Goal: Find specific page/section: Find specific page/section

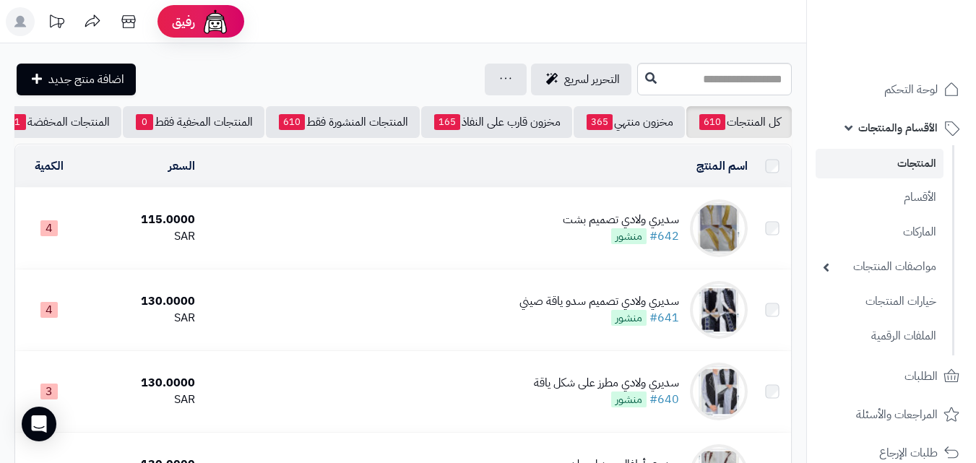
click at [904, 125] on span "الأقسام والمنتجات" at bounding box center [897, 128] width 79 height 20
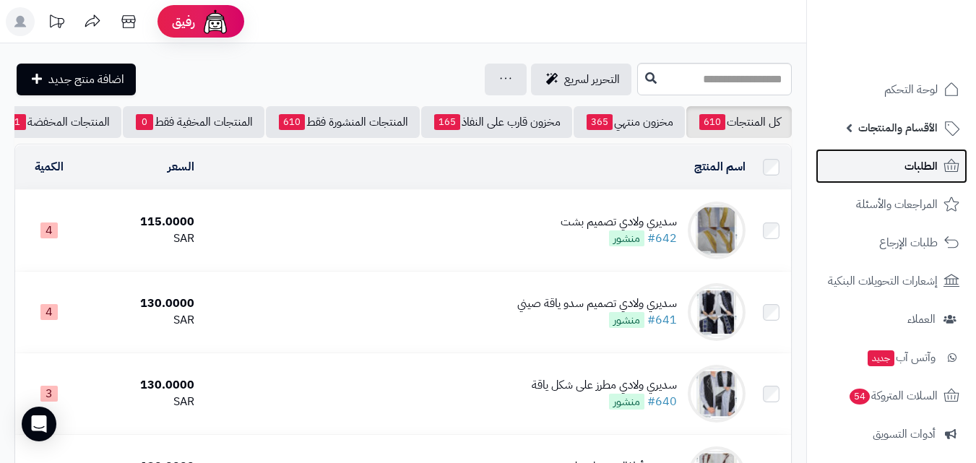
click at [922, 171] on span "الطلبات" at bounding box center [921, 166] width 33 height 20
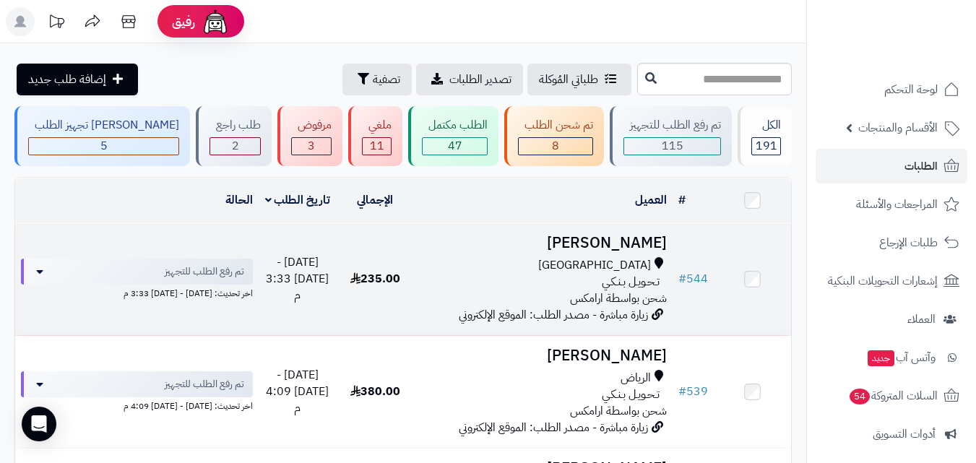
click at [623, 244] on h3 "محمد الحربي" at bounding box center [543, 243] width 247 height 17
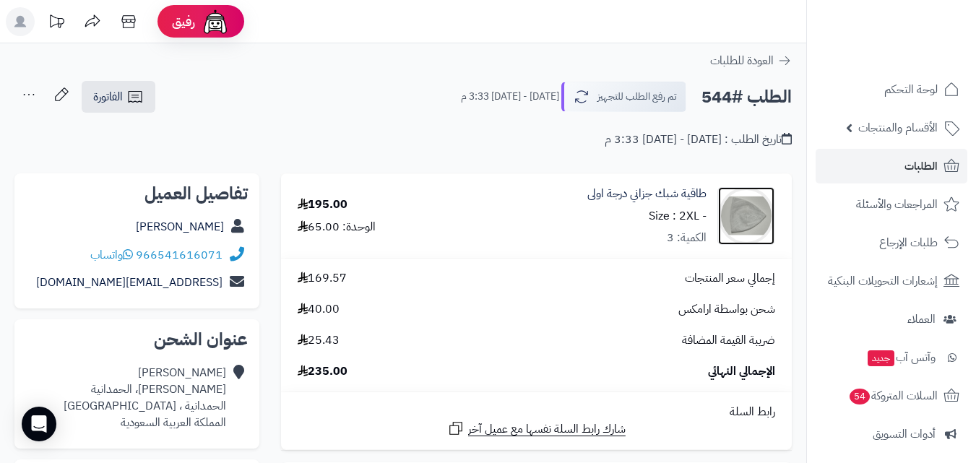
click at [762, 218] on img at bounding box center [746, 216] width 56 height 58
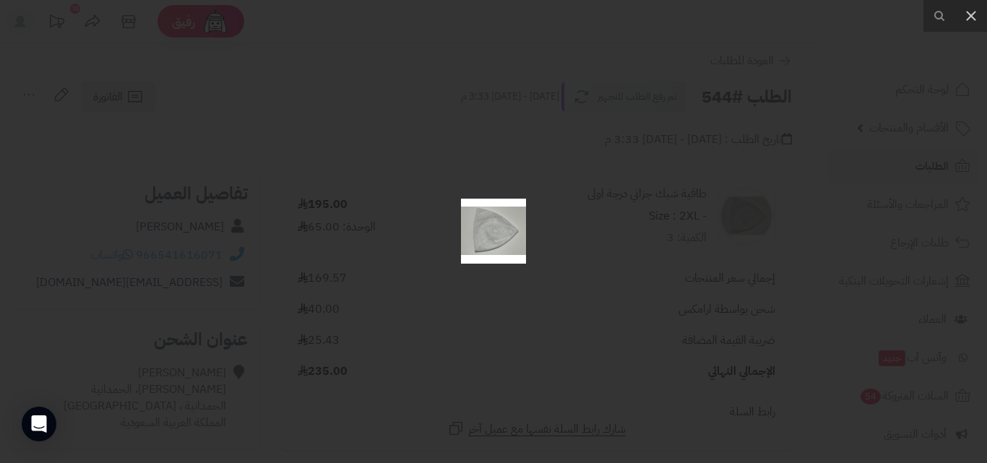
click at [514, 219] on img at bounding box center [493, 231] width 65 height 65
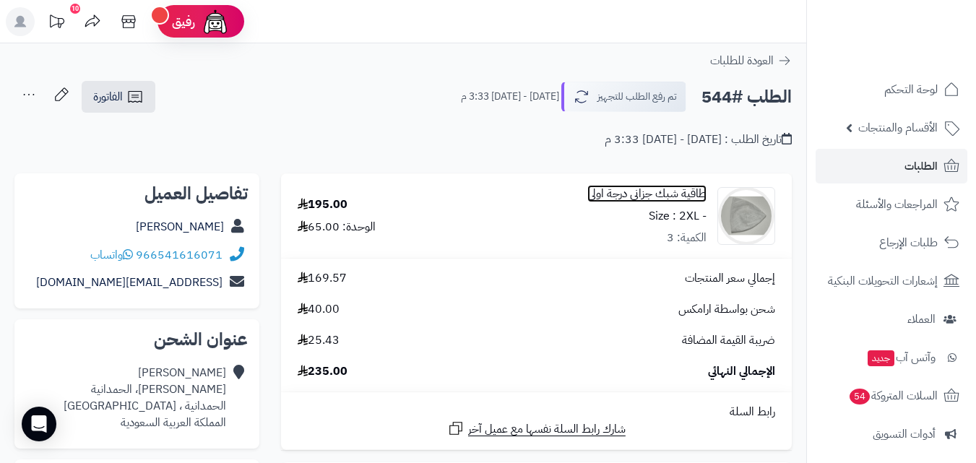
click at [634, 194] on link "طاقية شبك جزاني درجة اولى" at bounding box center [647, 194] width 119 height 17
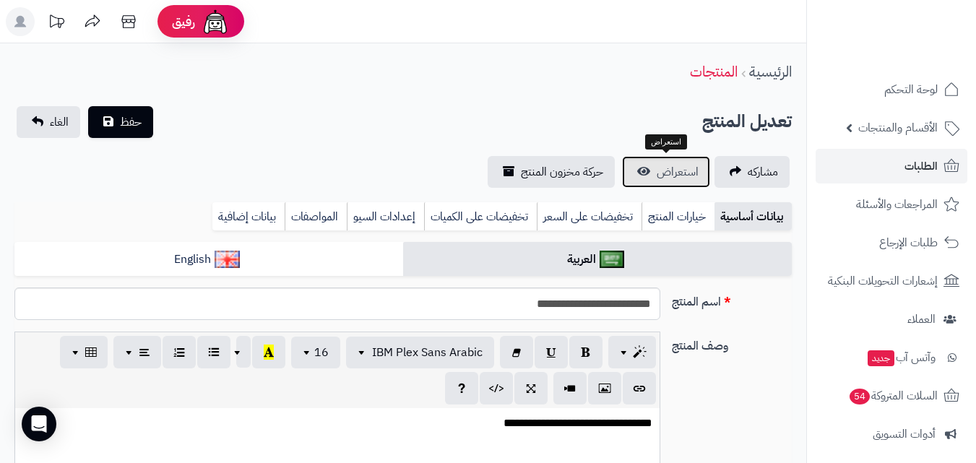
scroll to position [571, 0]
click at [660, 170] on span "استعراض" at bounding box center [678, 171] width 42 height 17
